Goal: Check status: Check status

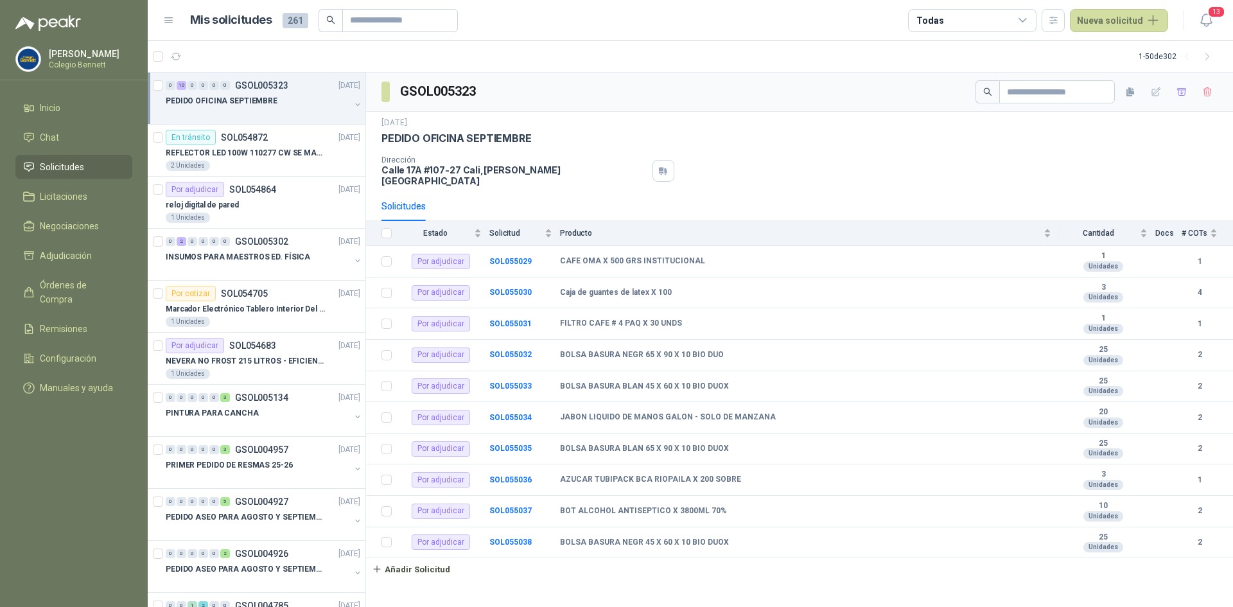
click at [86, 159] on link "Solicitudes" at bounding box center [73, 167] width 117 height 24
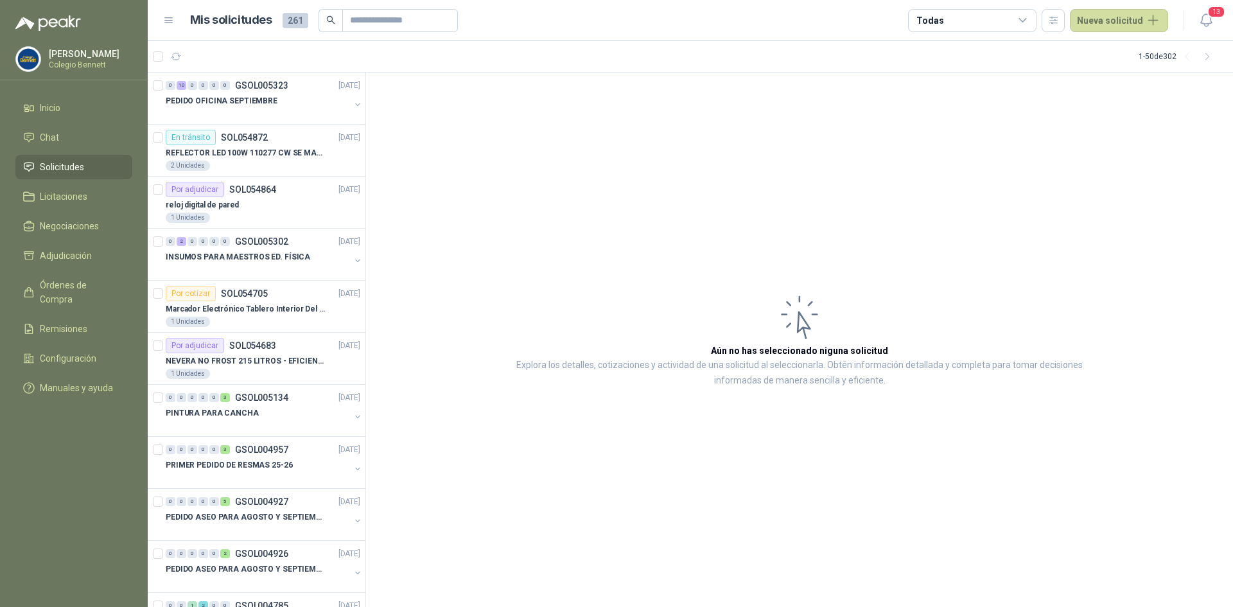
click at [62, 169] on span "Solicitudes" at bounding box center [62, 167] width 44 height 14
click at [192, 105] on p "PEDIDO OFICINA SEPTIEMBRE" at bounding box center [222, 101] width 112 height 12
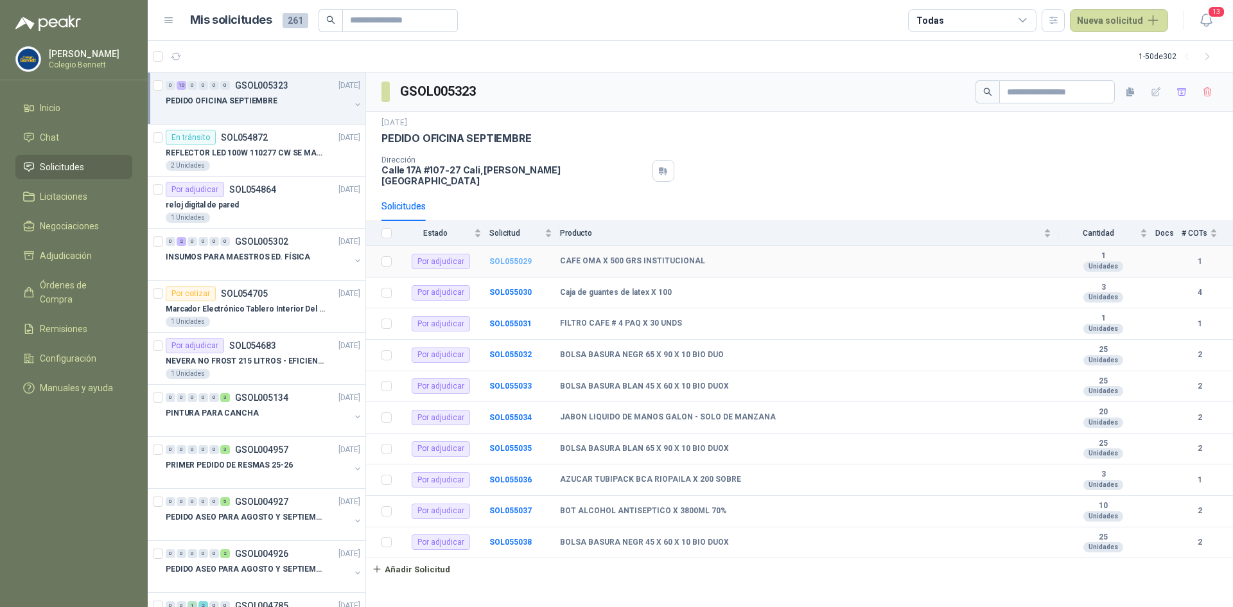
click at [504, 257] on b "SOL055029" at bounding box center [510, 261] width 42 height 9
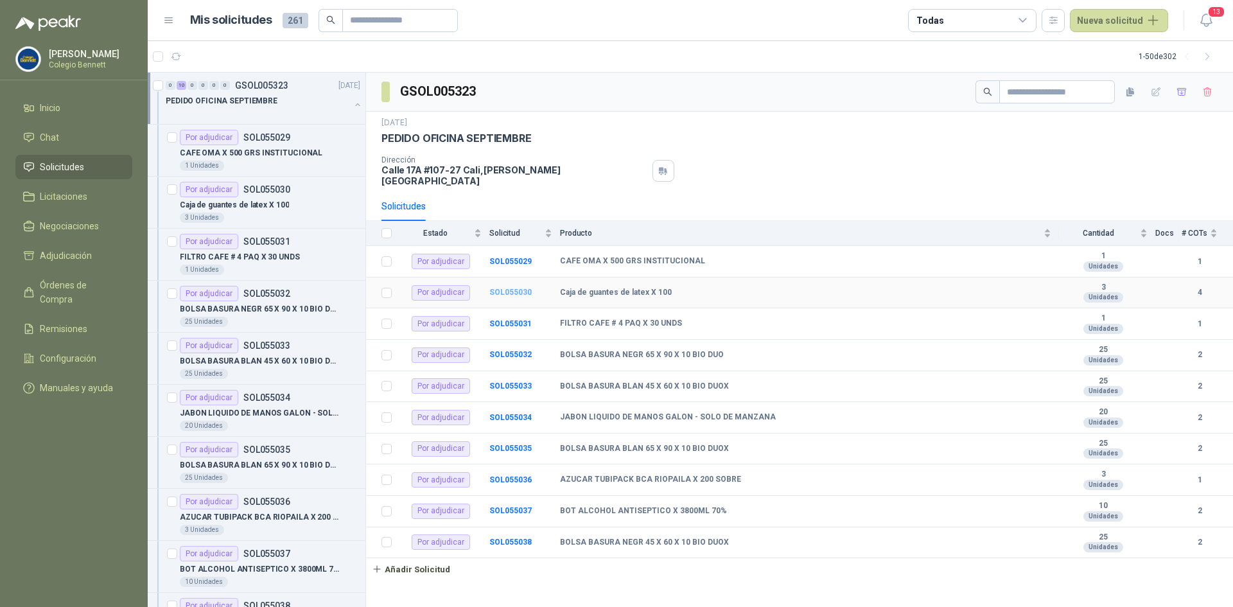
click at [506, 288] on b "SOL055030" at bounding box center [510, 292] width 42 height 9
click at [507, 350] on b "SOL055032" at bounding box center [510, 354] width 42 height 9
click at [309, 100] on div "PEDIDO OFICINA SEPTIEMBRE" at bounding box center [258, 100] width 184 height 15
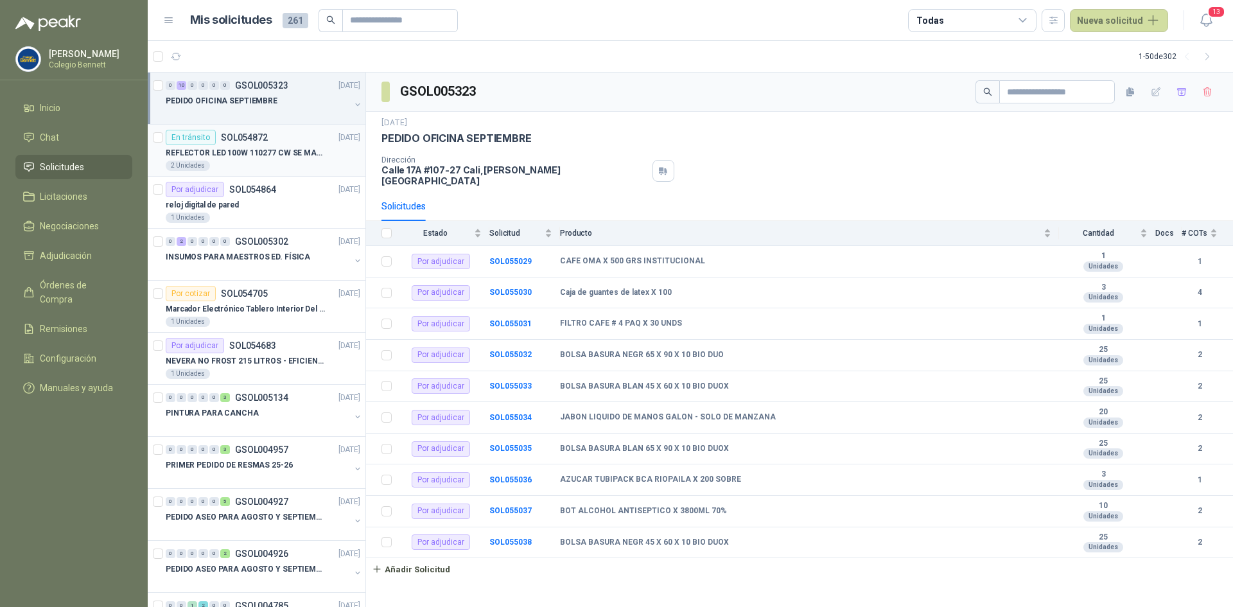
click at [304, 144] on div "En [PERSON_NAME] SOL054872 [DATE]" at bounding box center [263, 137] width 195 height 15
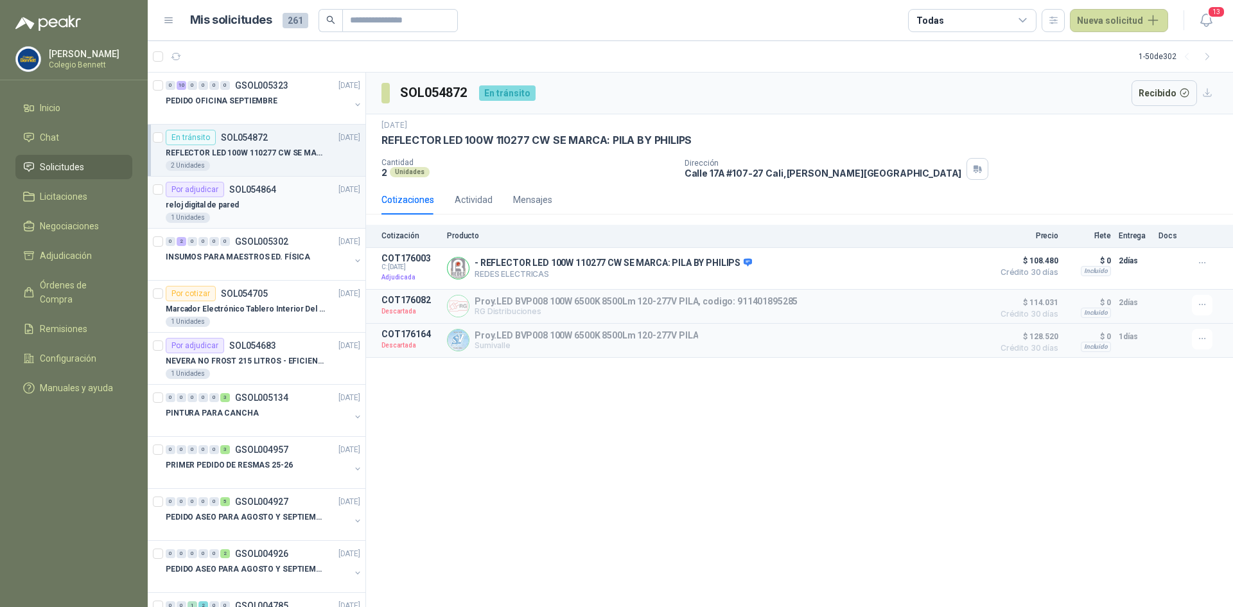
click at [291, 197] on div "reloj digital de pared" at bounding box center [263, 204] width 195 height 15
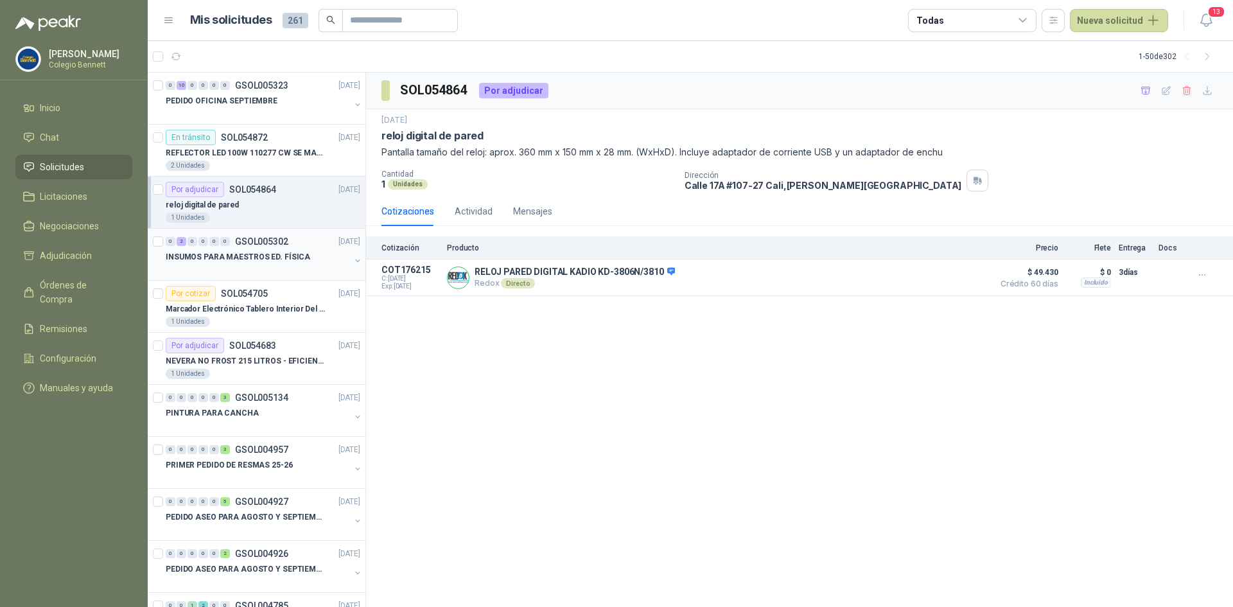
click at [275, 250] on div "INSUMOS PARA MAESTROS ED. FÍSICA" at bounding box center [258, 256] width 184 height 15
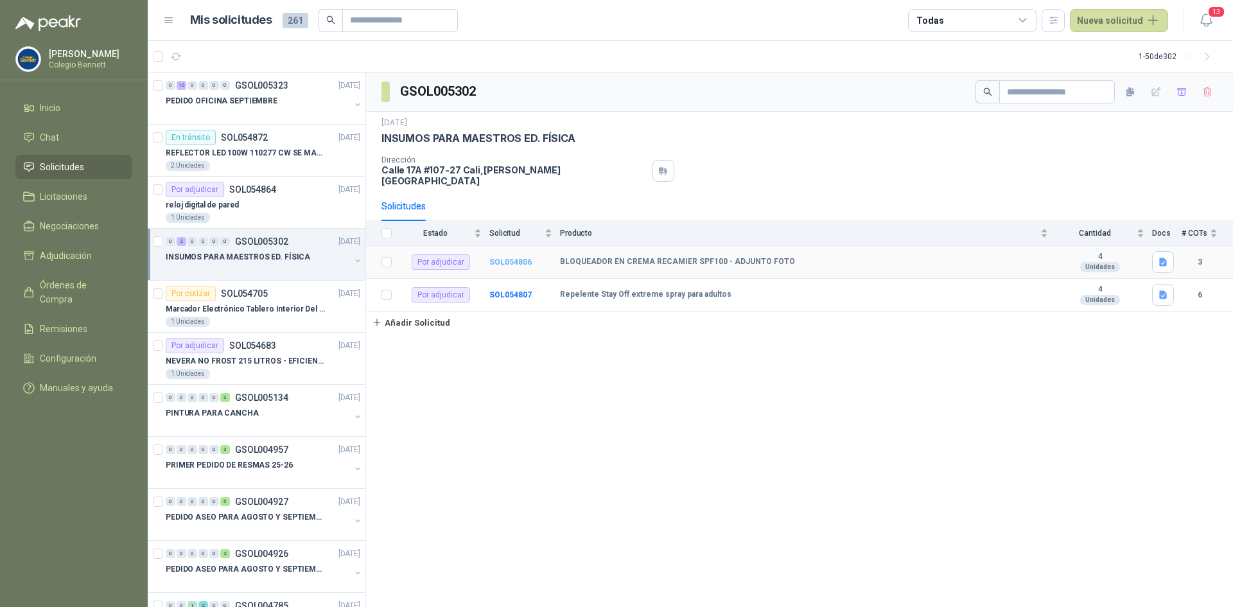
click at [512, 257] on b "SOL054806" at bounding box center [510, 261] width 42 height 9
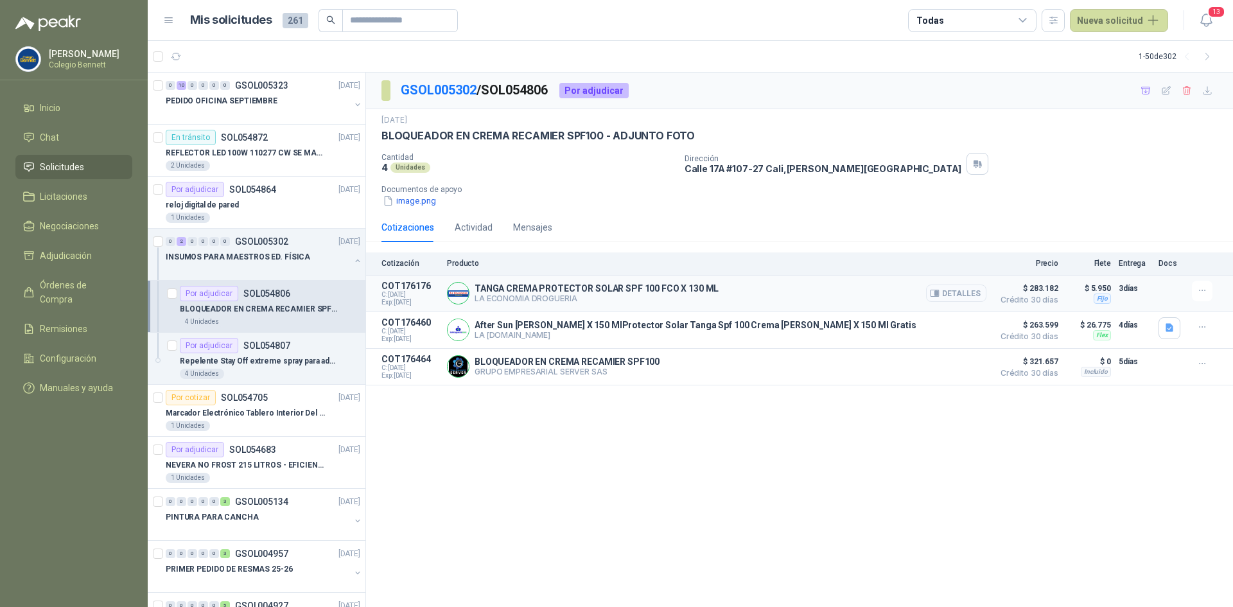
click at [974, 290] on button "Detalles" at bounding box center [956, 292] width 60 height 17
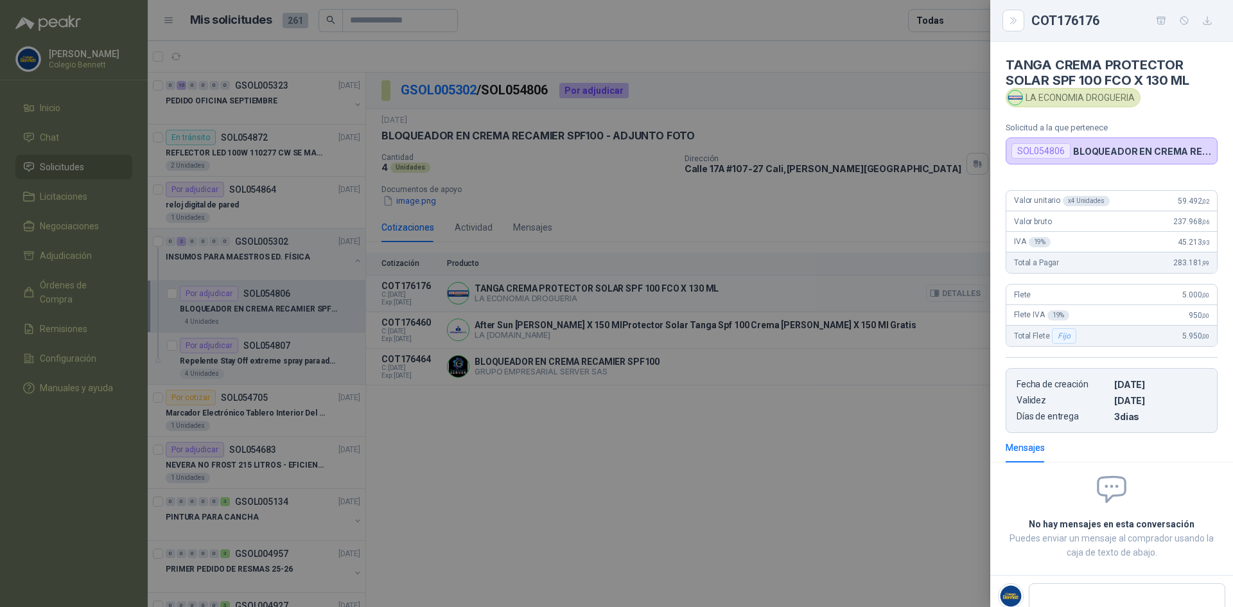
click at [973, 290] on div at bounding box center [616, 303] width 1233 height 607
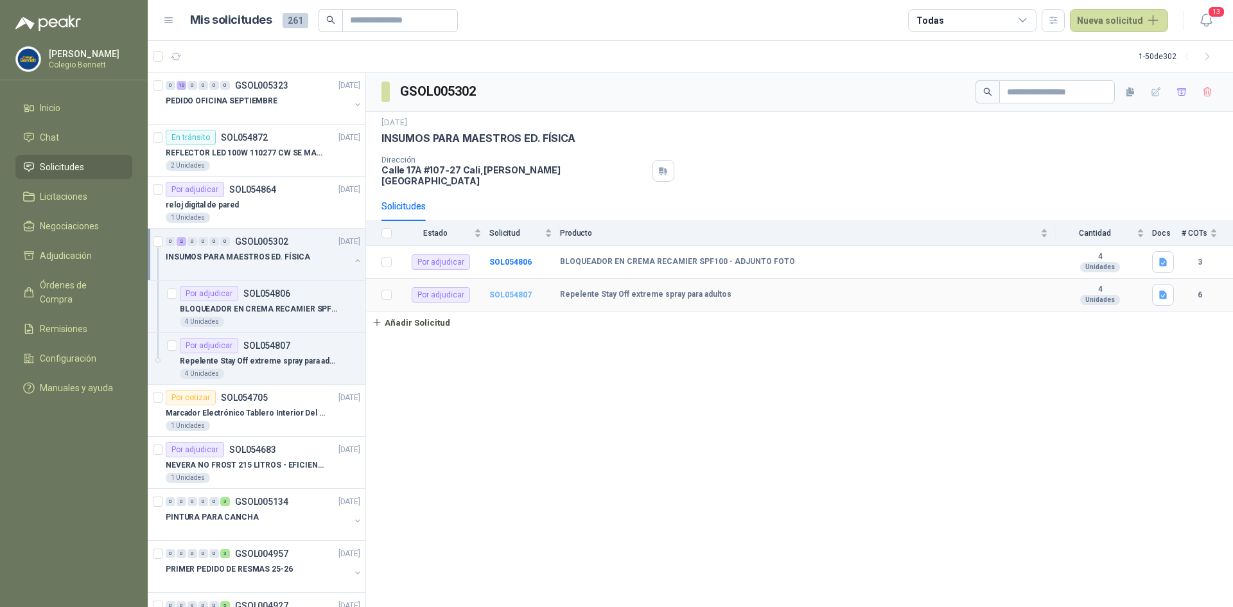
click at [498, 290] on b "SOL054807" at bounding box center [510, 294] width 42 height 9
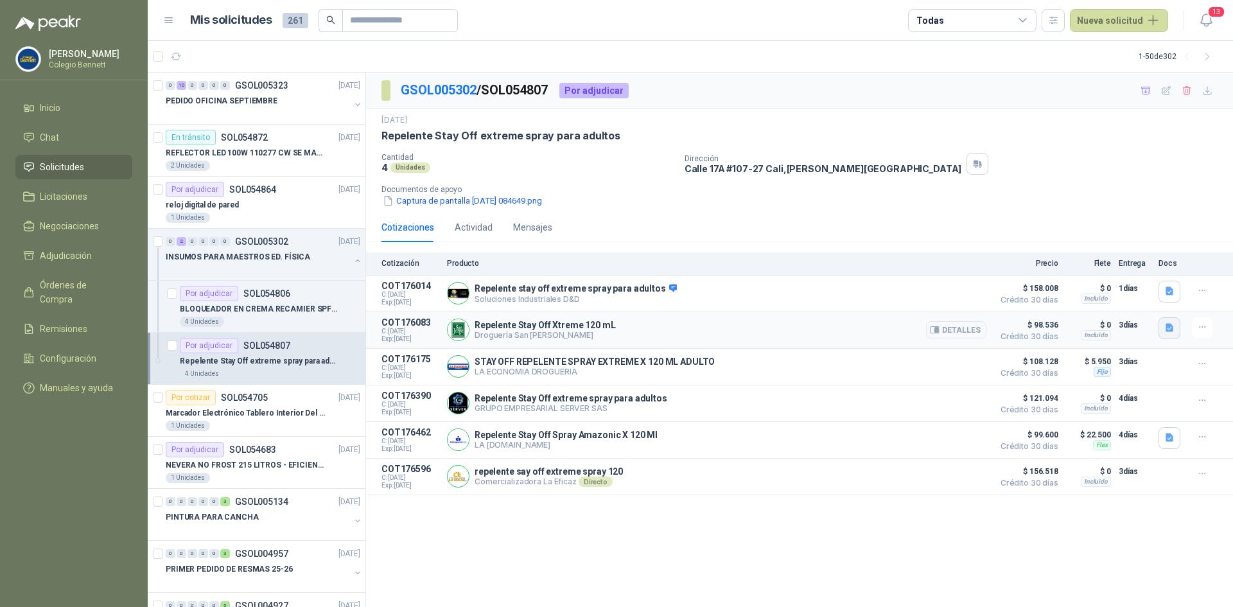
click at [1170, 325] on icon "button" at bounding box center [1169, 328] width 8 height 8
click at [1110, 301] on button "Captura de pantalla [DATE] a la(s) 1.28.04 p.m..png" at bounding box center [1070, 299] width 204 height 13
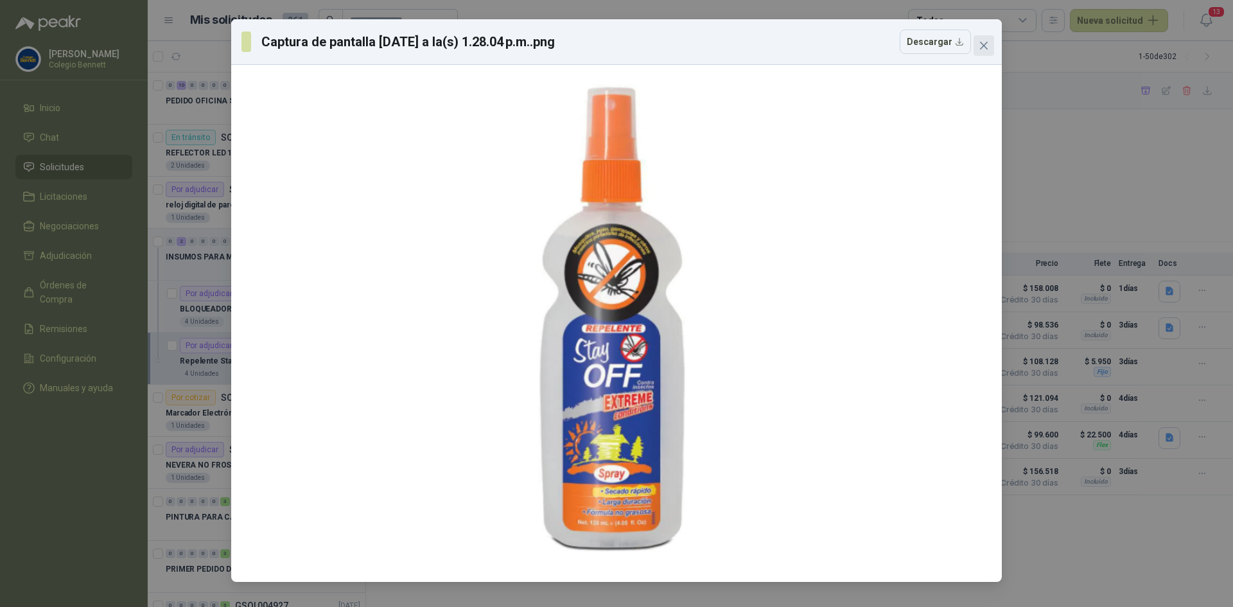
click at [987, 41] on icon "close" at bounding box center [983, 45] width 10 height 10
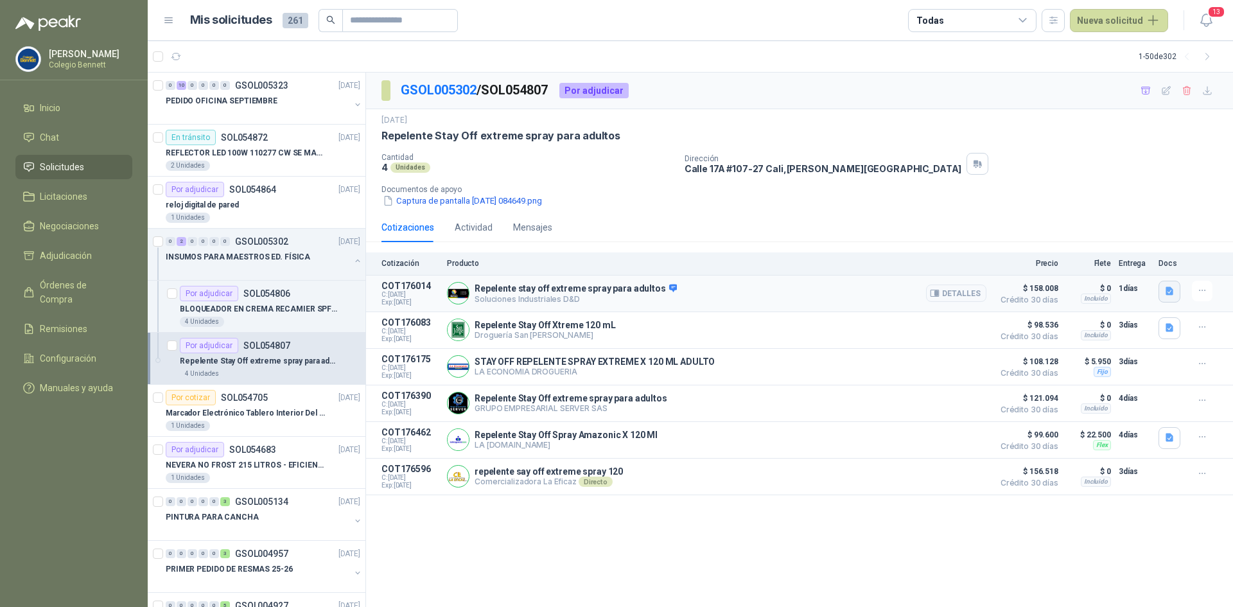
click at [1165, 290] on icon "button" at bounding box center [1169, 291] width 11 height 11
click at [1151, 259] on button "WhatsApp Image [DATE] 11.28.28 AM.jpeg" at bounding box center [1085, 262] width 174 height 13
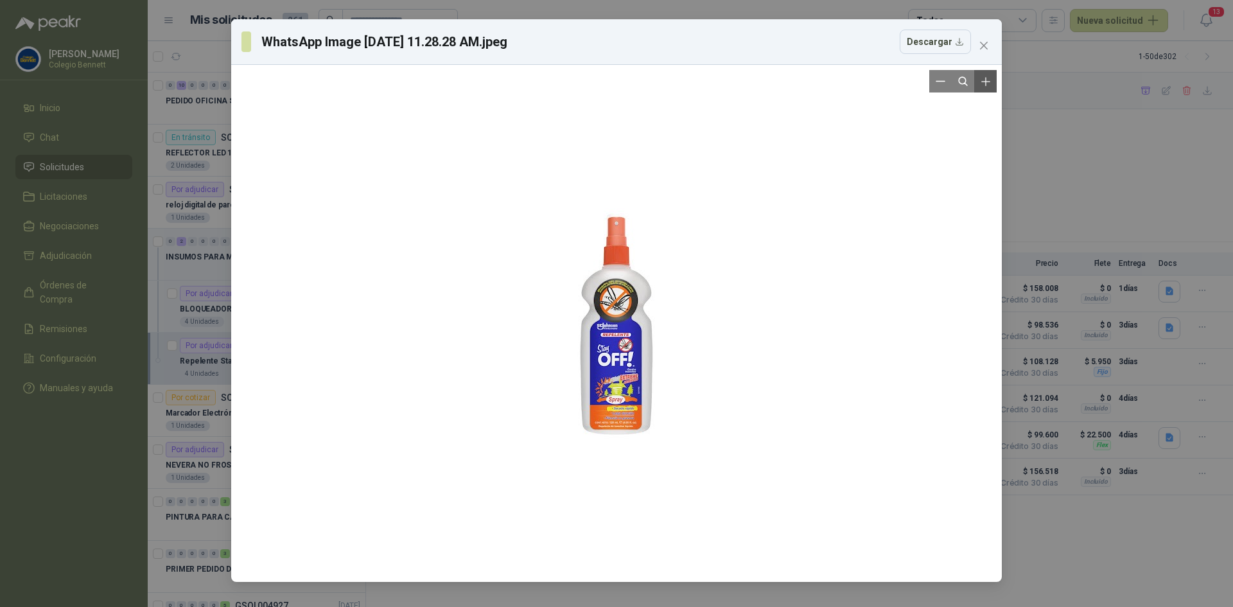
click at [991, 85] on icon "Zoom in" at bounding box center [985, 81] width 13 height 13
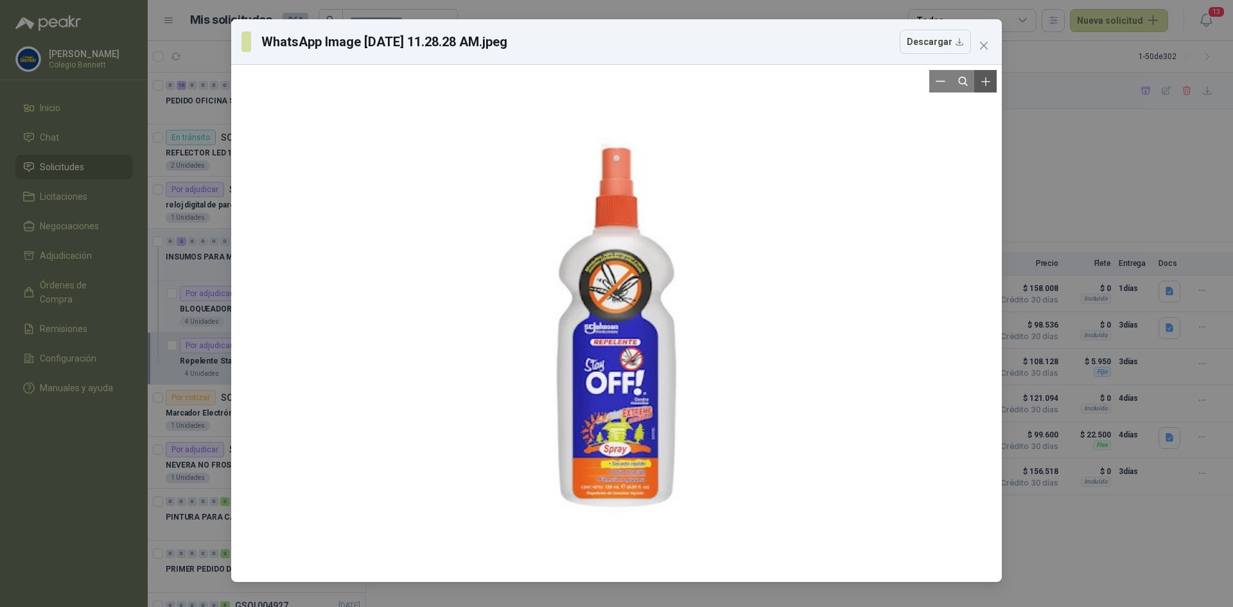
click at [991, 85] on icon "Zoom in" at bounding box center [985, 81] width 13 height 13
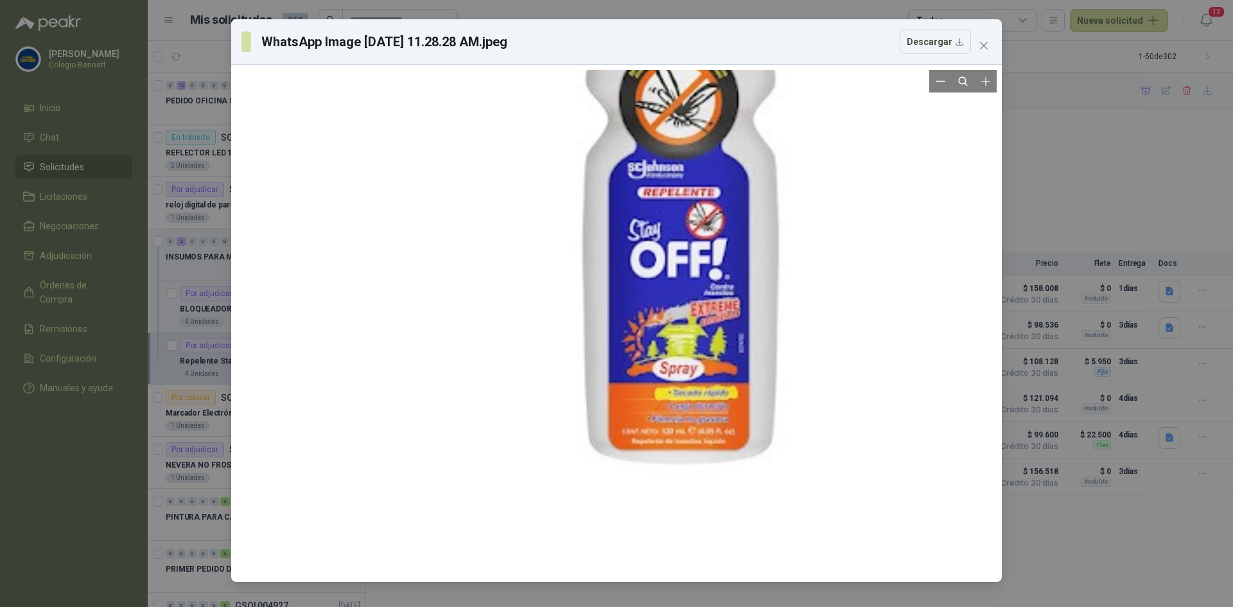
drag, startPoint x: 551, startPoint y: 301, endPoint x: 620, endPoint y: 139, distance: 175.8
click at [620, 139] on div at bounding box center [680, 161] width 629 height 1378
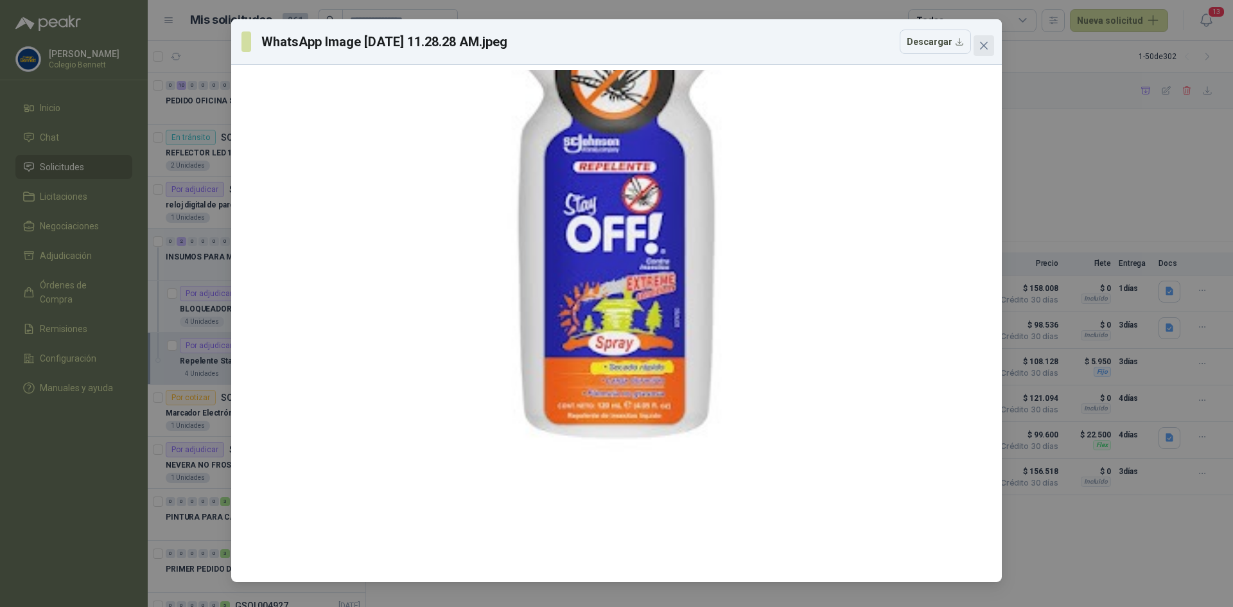
click at [991, 36] on button "Close" at bounding box center [983, 45] width 21 height 21
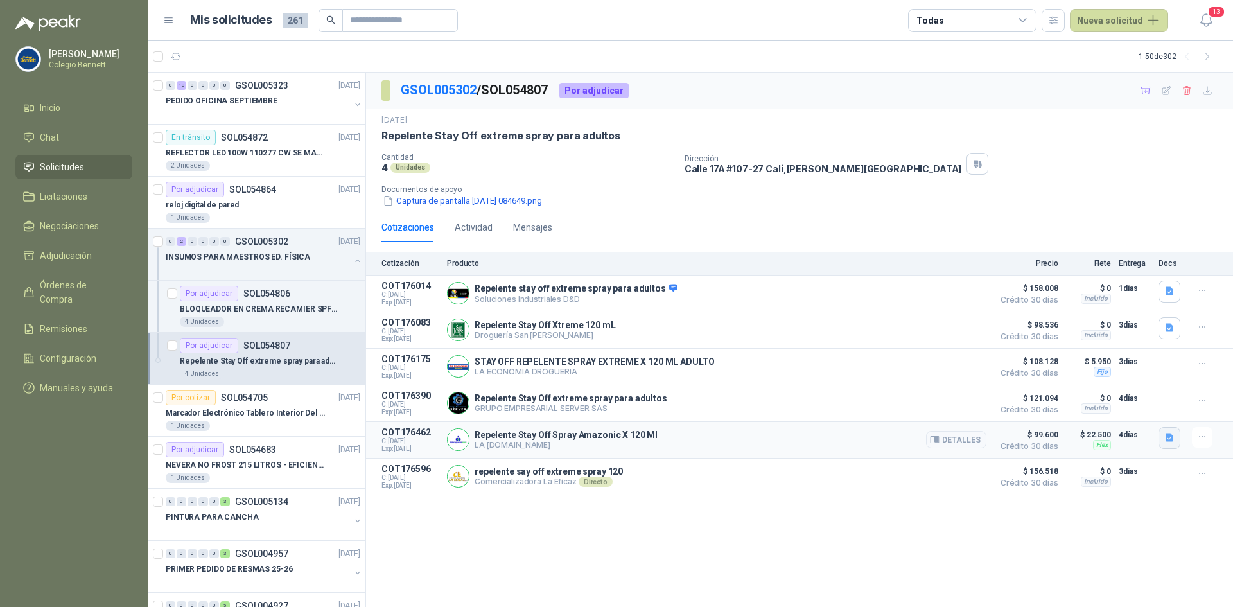
click at [1165, 437] on icon "button" at bounding box center [1169, 437] width 11 height 11
click at [1144, 405] on button "REPELENTE.JPG" at bounding box center [1132, 411] width 78 height 13
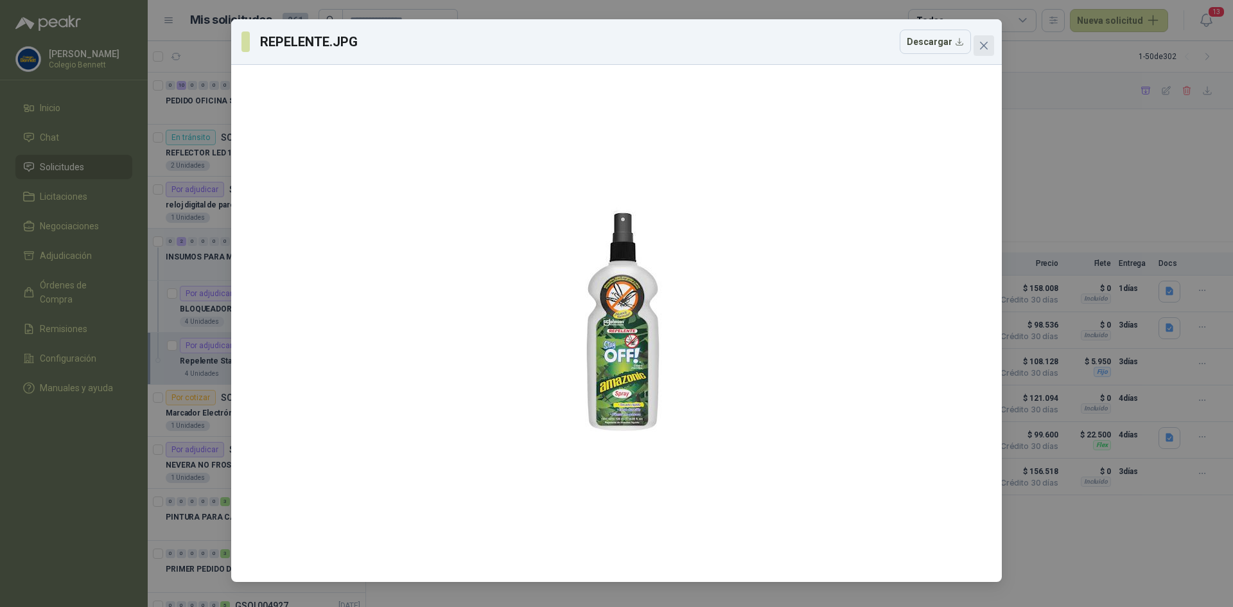
click at [980, 38] on button "Close" at bounding box center [983, 45] width 21 height 21
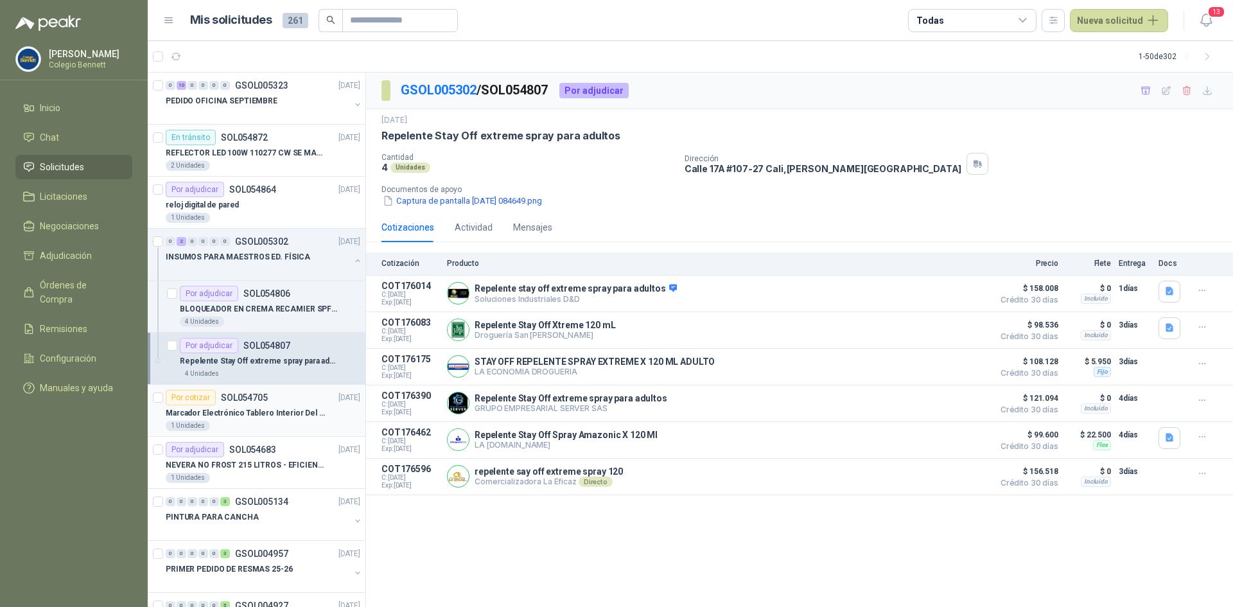
click at [275, 399] on div "Por cotizar SOL054705 [DATE]" at bounding box center [263, 397] width 195 height 15
